Goal: Find contact information: Find contact information

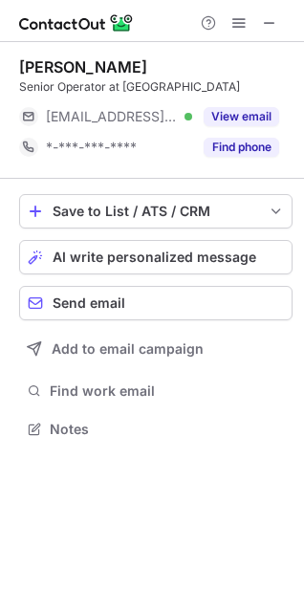
scroll to position [416, 304]
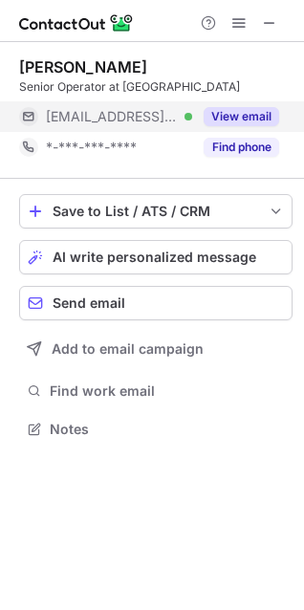
click at [226, 113] on button "View email" at bounding box center [242, 116] width 76 height 19
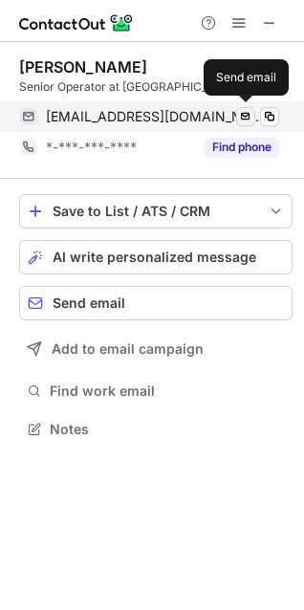
click at [245, 120] on span at bounding box center [245, 116] width 15 height 15
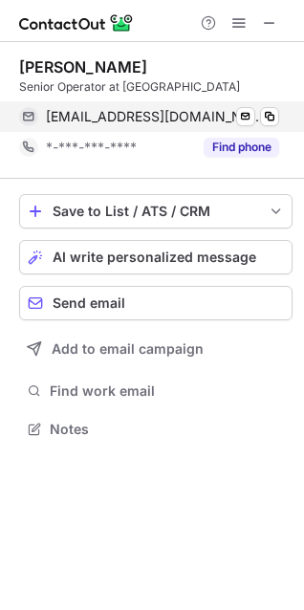
click at [234, 111] on div "lnacalaban@sipchem.com Verified" at bounding box center [162, 116] width 233 height 17
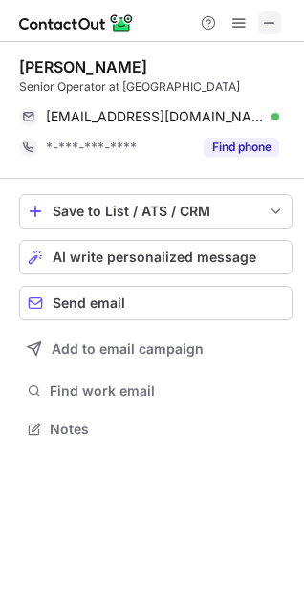
click at [262, 22] on span at bounding box center [269, 22] width 15 height 15
click at [271, 28] on span at bounding box center [269, 22] width 15 height 15
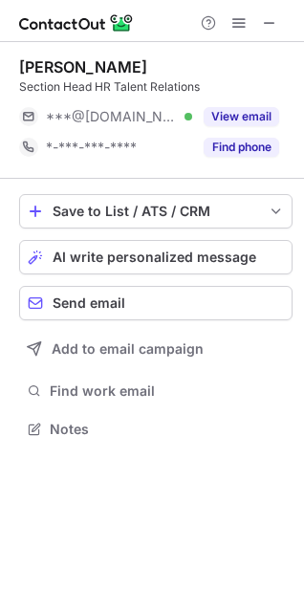
scroll to position [416, 304]
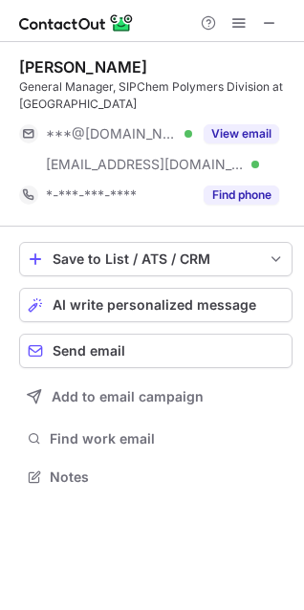
scroll to position [464, 304]
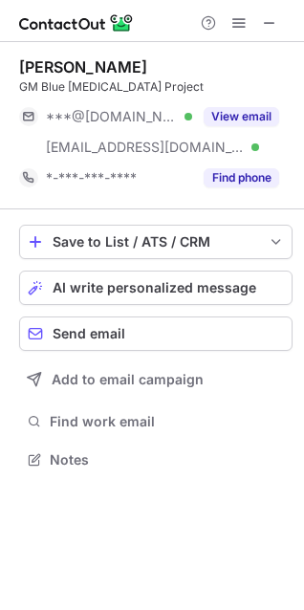
scroll to position [446, 304]
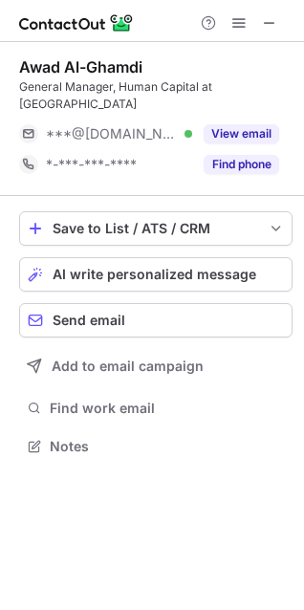
scroll to position [416, 304]
click at [284, 18] on div at bounding box center [239, 22] width 92 height 23
click at [279, 19] on button at bounding box center [269, 22] width 23 height 23
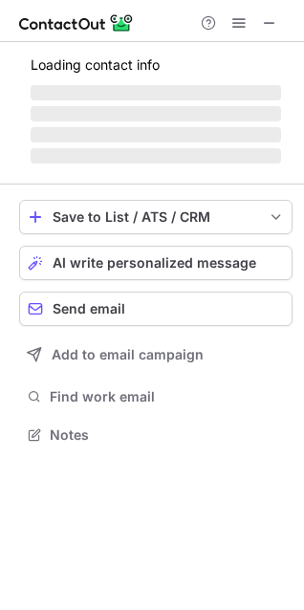
scroll to position [433, 304]
